Goal: Task Accomplishment & Management: Complete application form

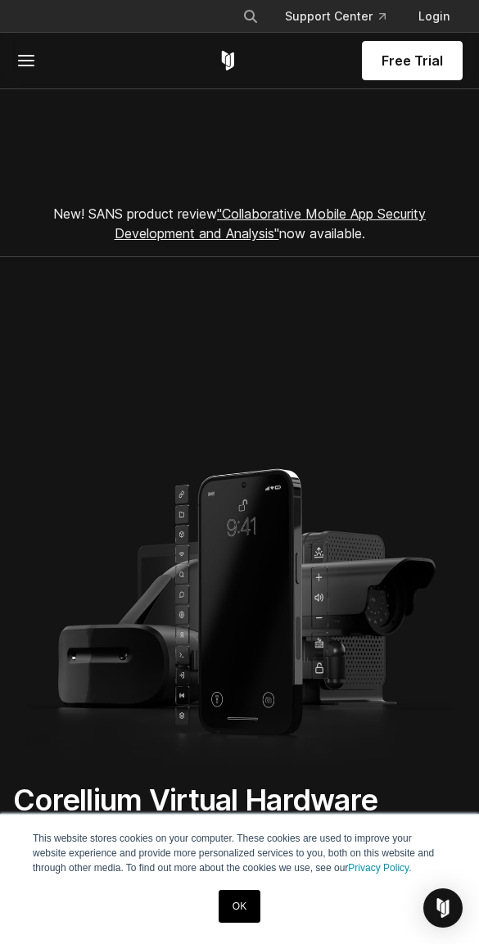
click at [390, 62] on span "Free Trial" at bounding box center [411, 61] width 61 height 20
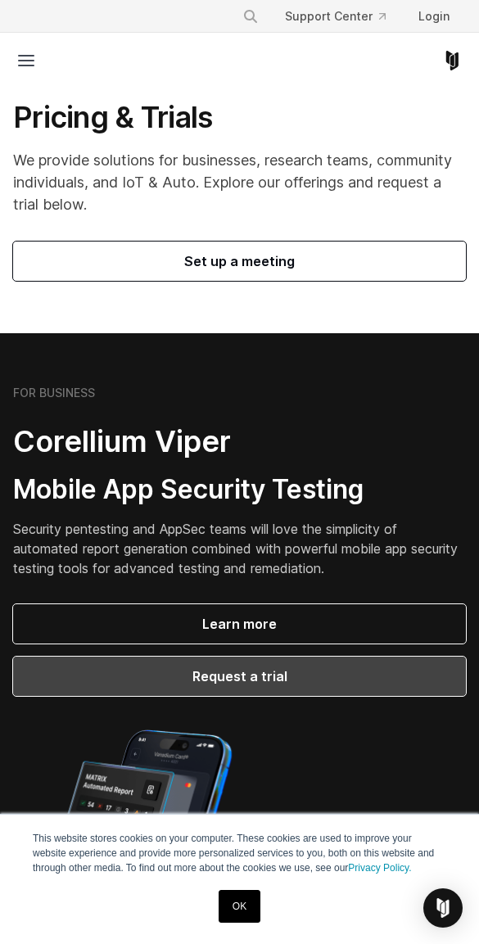
click at [219, 674] on span "Request a trial" at bounding box center [239, 676] width 413 height 20
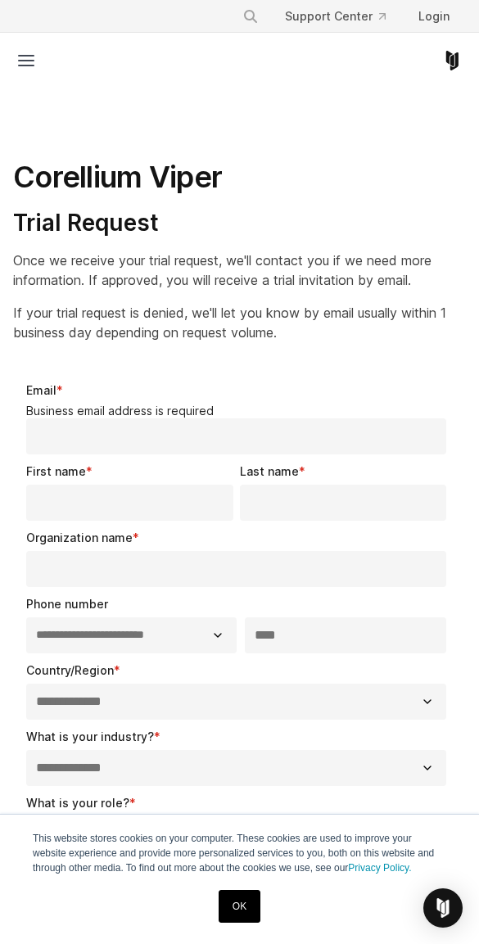
select select "**"
